Goal: Task Accomplishment & Management: Manage account settings

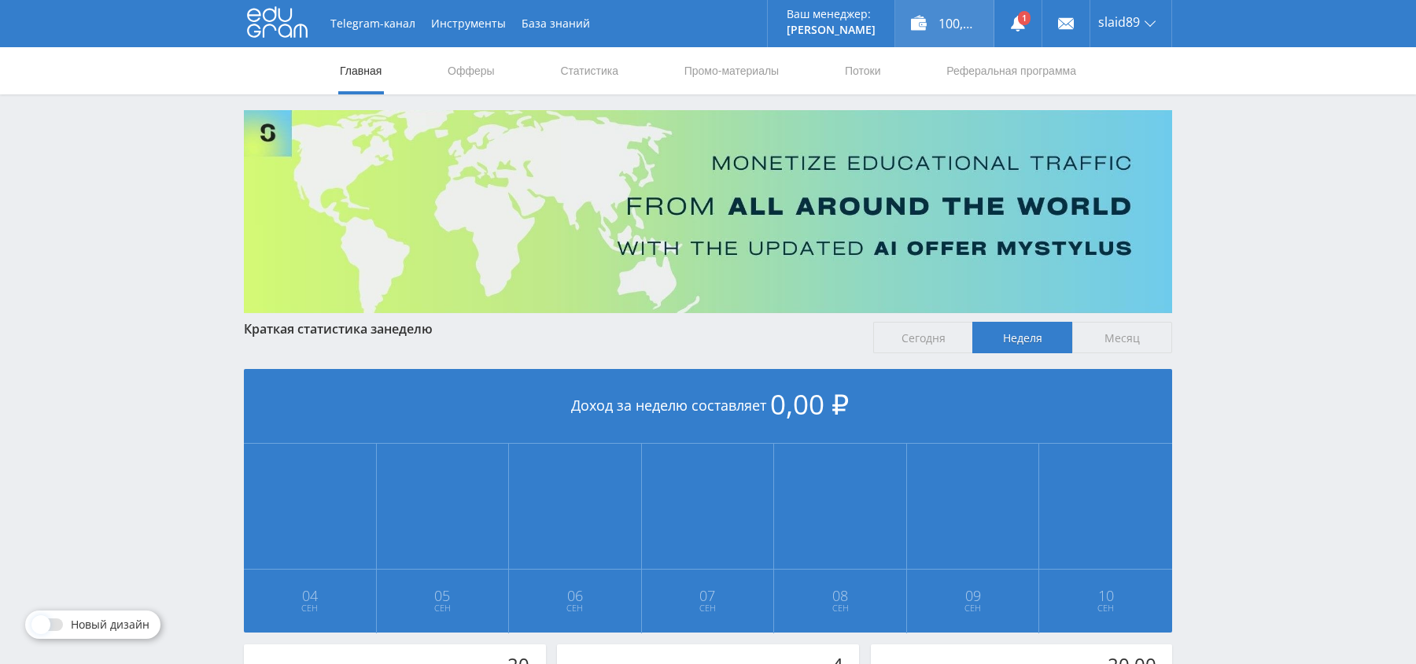
click at [935, 24] on div "100,21 ₽" at bounding box center [944, 23] width 98 height 47
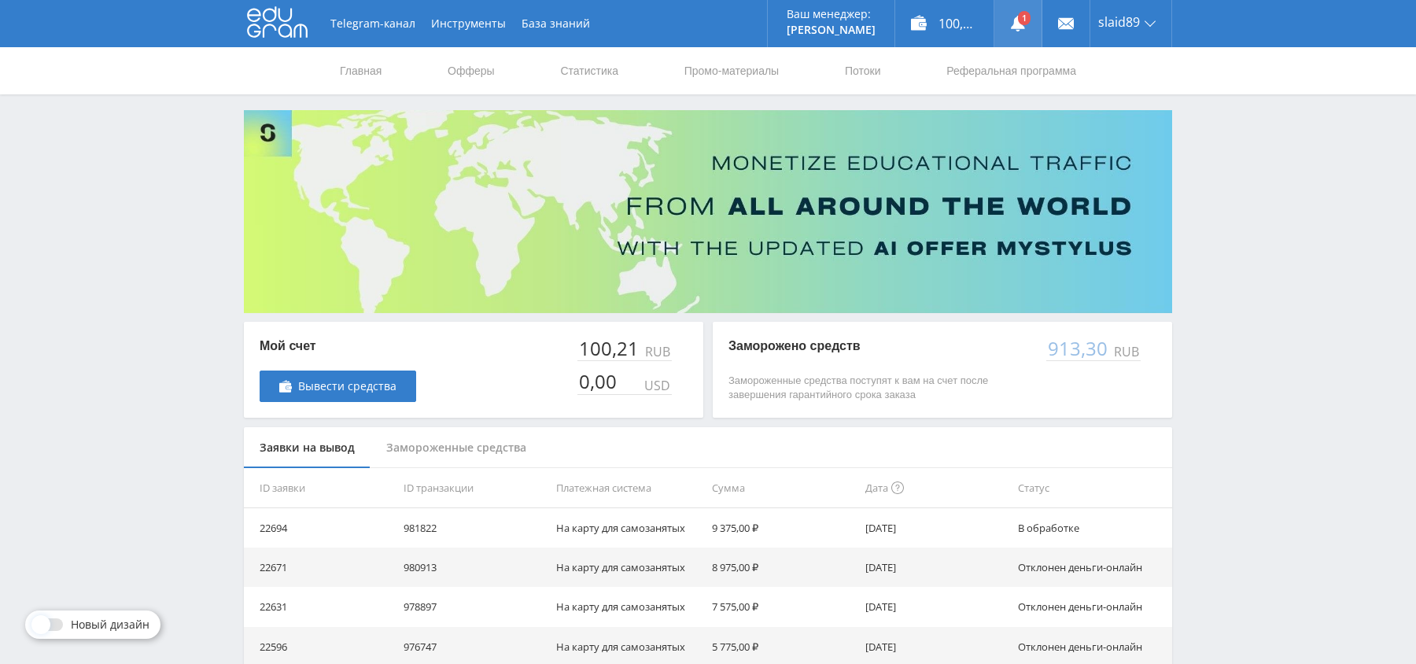
click at [1035, 40] on link at bounding box center [1017, 23] width 47 height 47
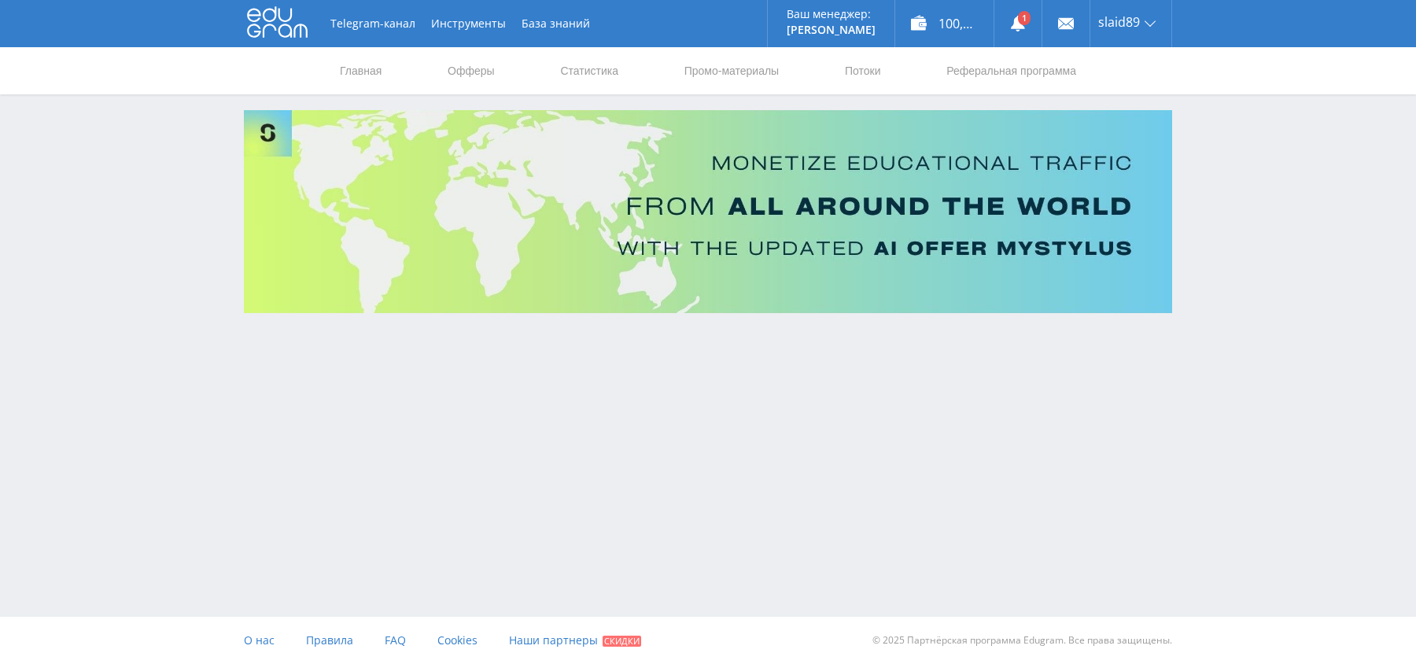
click at [1126, 30] on div "slaid89" at bounding box center [1130, 23] width 81 height 47
click at [1123, 64] on link "Профиль" at bounding box center [1130, 61] width 81 height 29
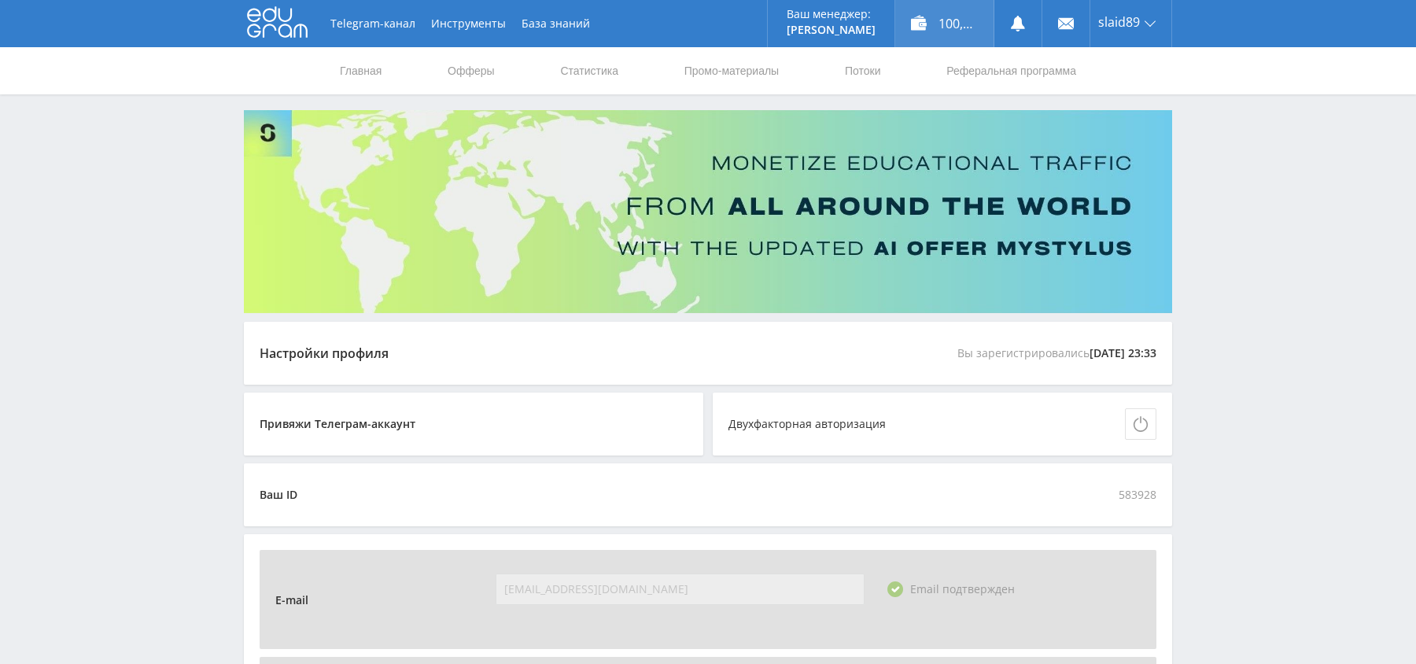
click at [921, 25] on div "100,21 ₽" at bounding box center [944, 23] width 98 height 47
